Goal: Information Seeking & Learning: Learn about a topic

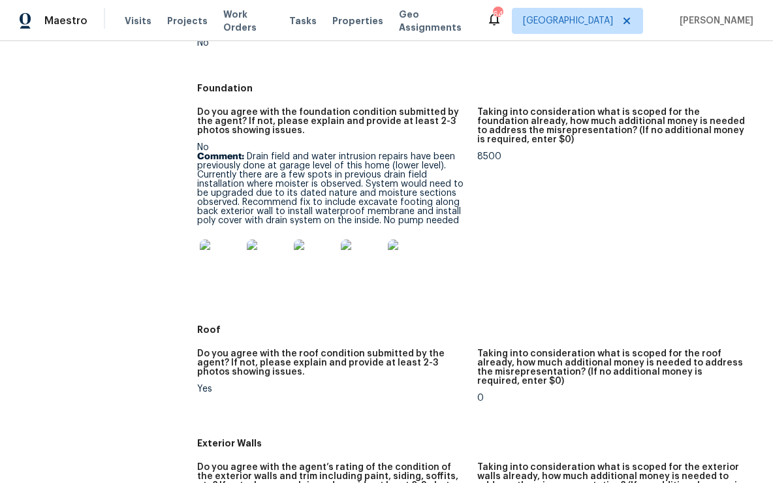
scroll to position [340, 0]
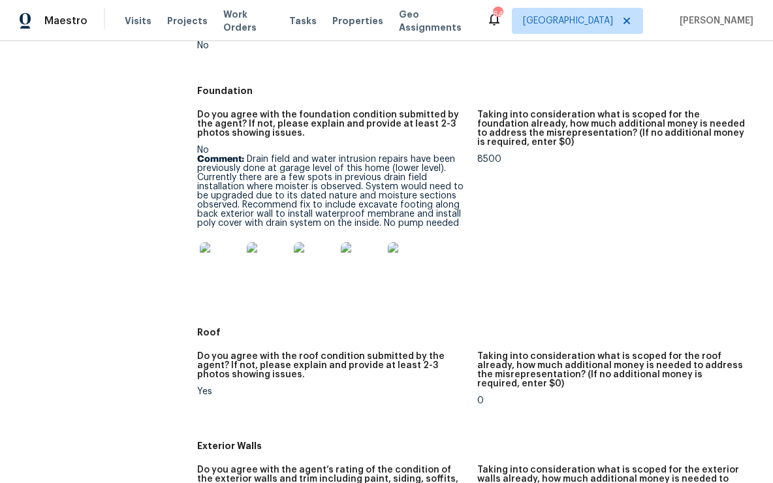
click at [223, 272] on img at bounding box center [221, 263] width 42 height 42
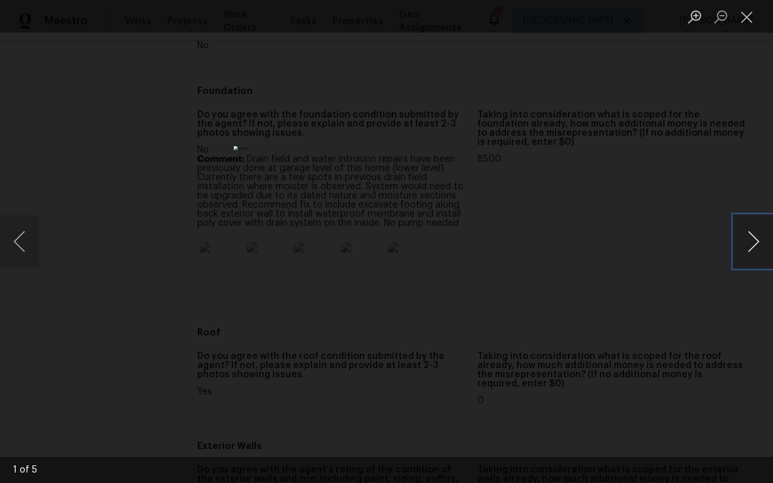
click at [748, 237] on button "Next image" at bounding box center [753, 241] width 39 height 52
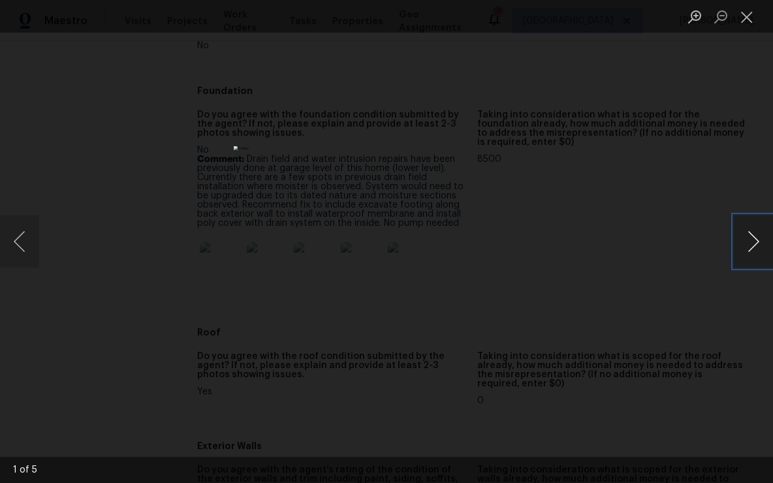
click at [748, 237] on button "Next image" at bounding box center [753, 241] width 39 height 52
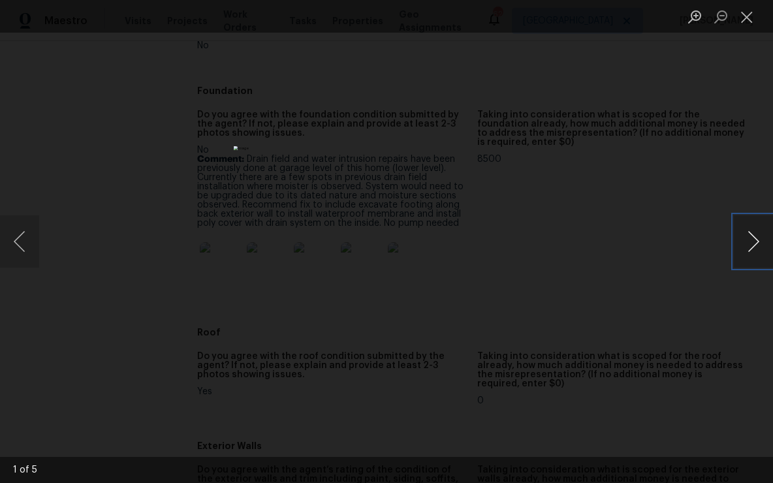
click at [748, 237] on button "Next image" at bounding box center [753, 241] width 39 height 52
click at [25, 240] on button "Previous image" at bounding box center [19, 241] width 39 height 52
click at [754, 248] on button "Next image" at bounding box center [753, 241] width 39 height 52
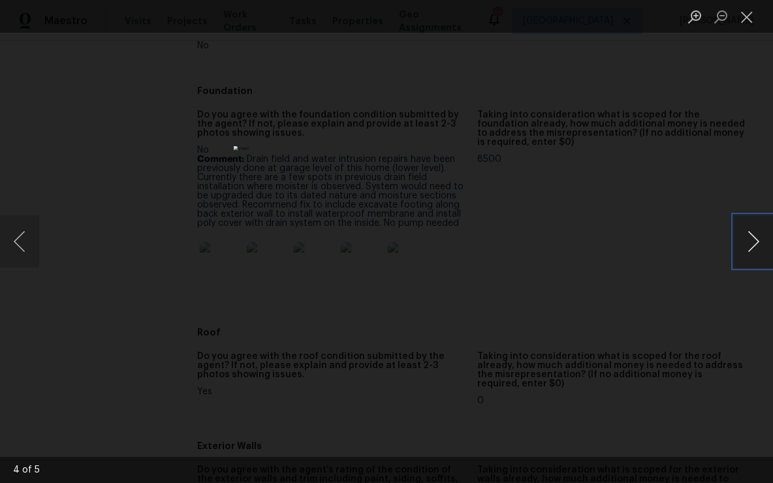
click at [754, 248] on button "Next image" at bounding box center [753, 241] width 39 height 52
click at [584, 264] on div "Lightbox" at bounding box center [386, 241] width 773 height 483
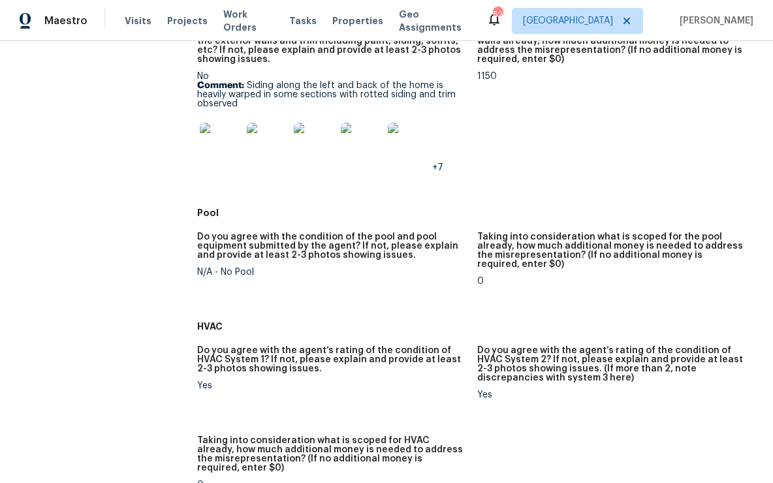
scroll to position [788, 0]
